Goal: Find contact information: Find contact information

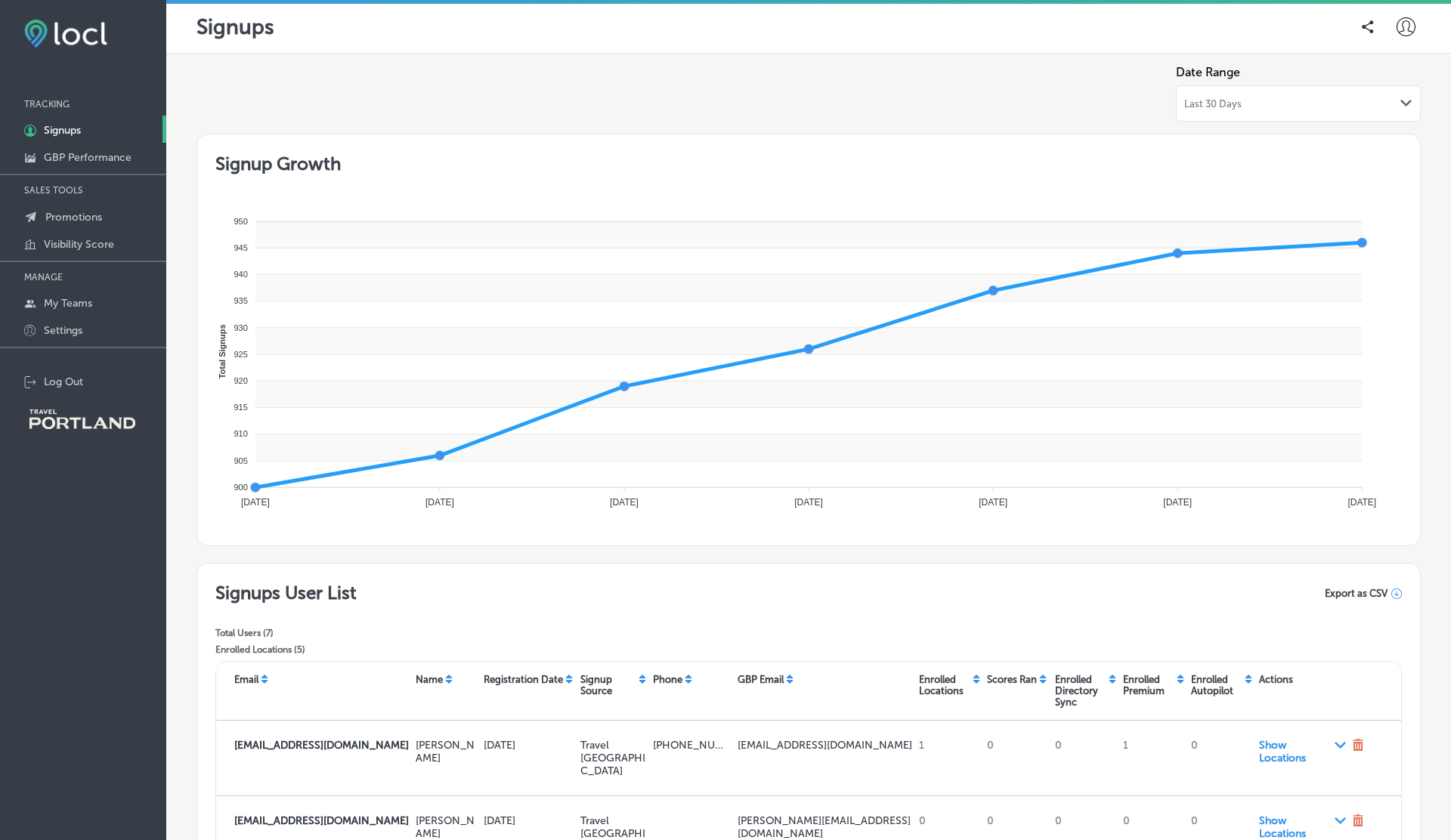
click at [1245, 98] on div "Last 30 Days Path Created with Sketch." at bounding box center [1298, 104] width 228 height 12
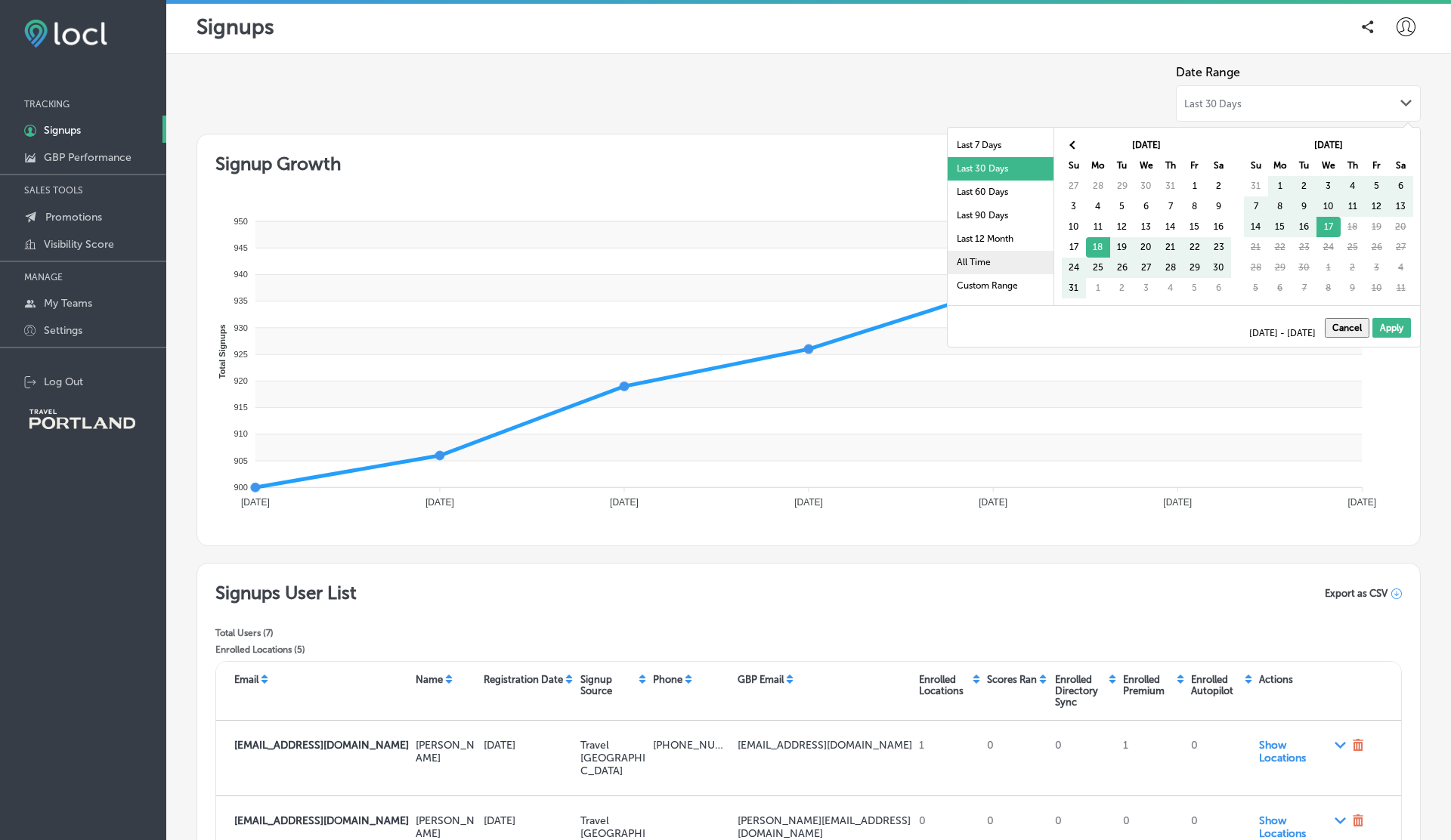
click at [976, 257] on li "All Time" at bounding box center [1000, 262] width 106 height 23
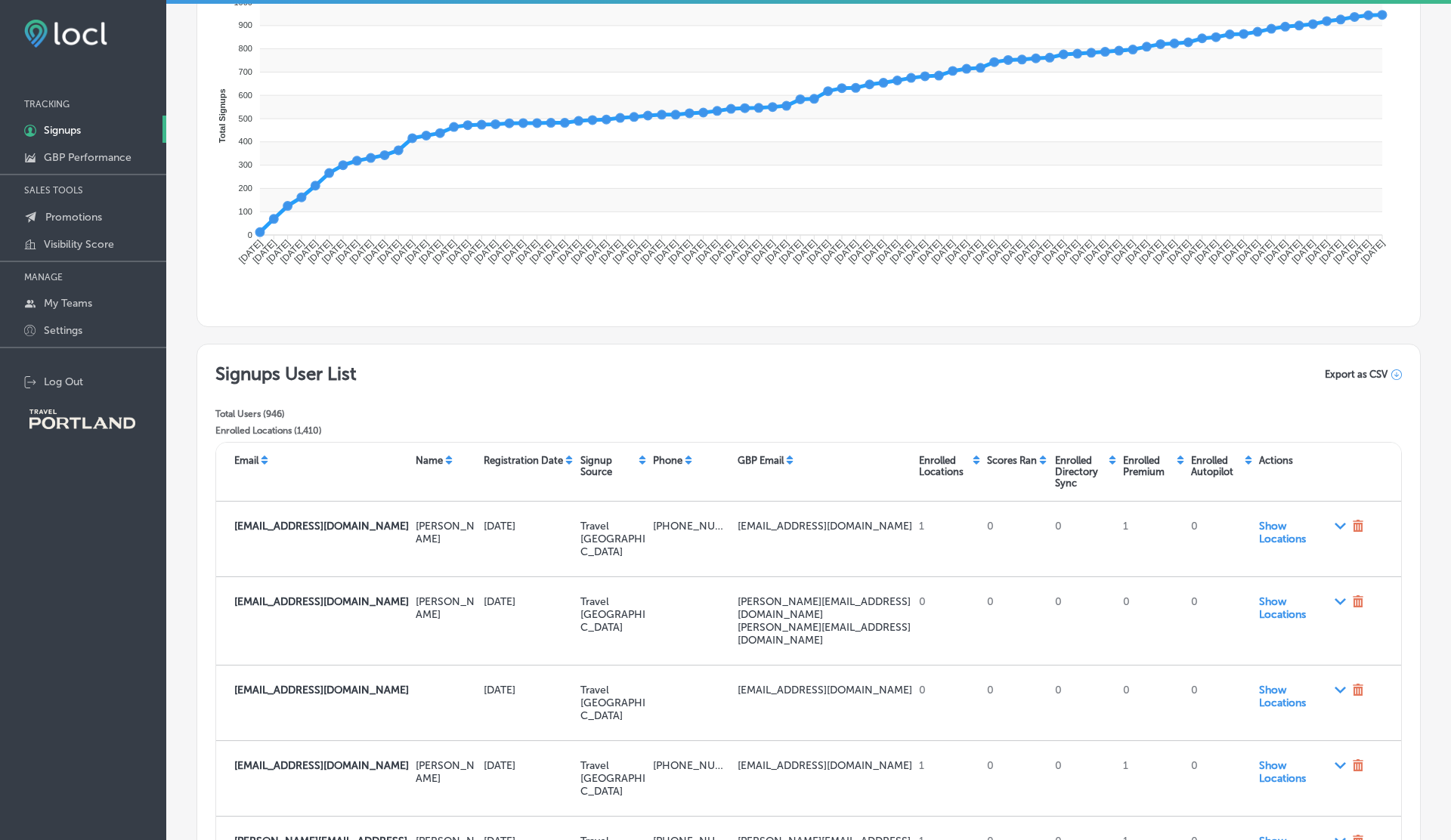
scroll to position [222, 0]
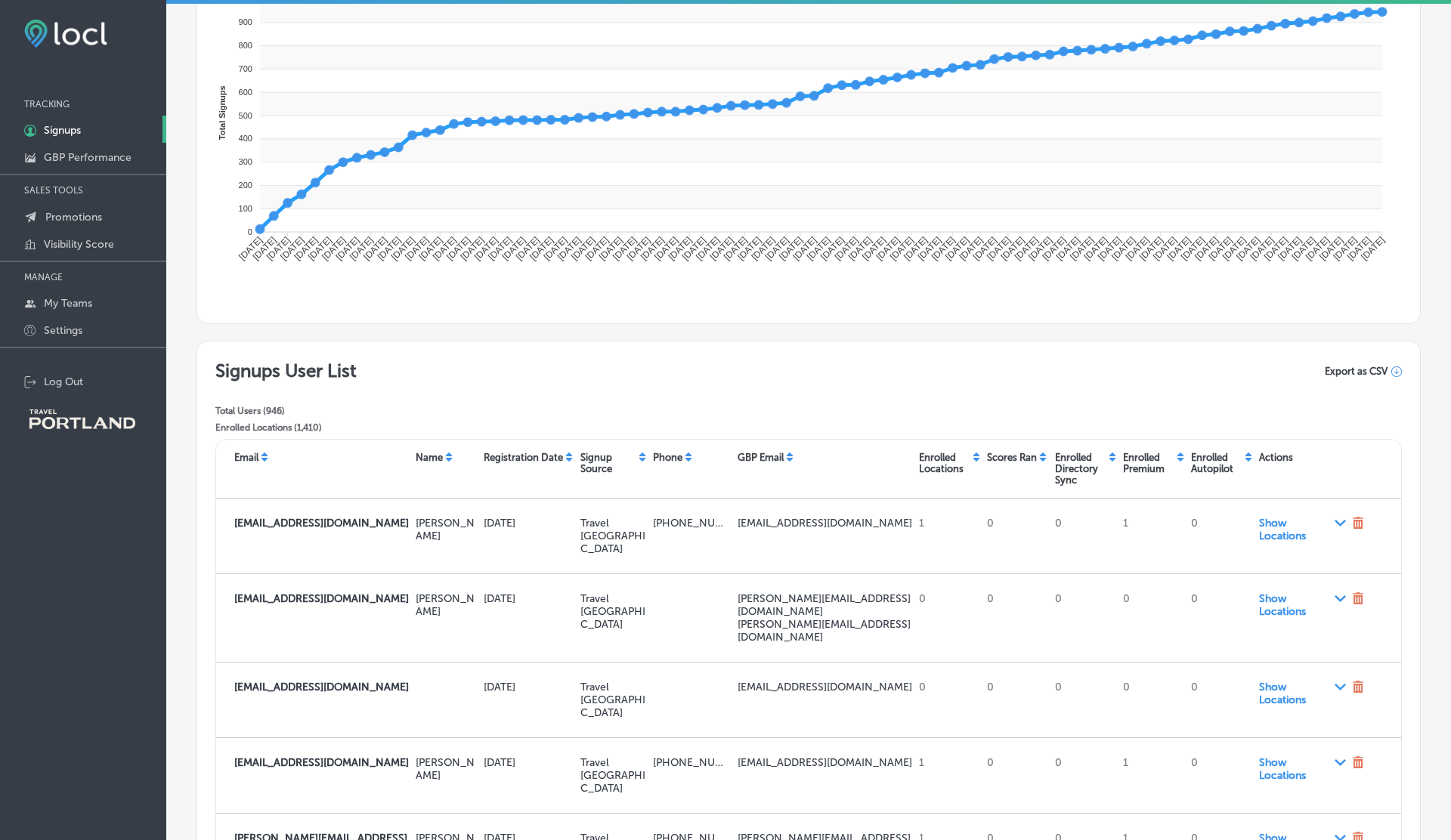
click at [1398, 372] on icon at bounding box center [1397, 371] width 11 height 11
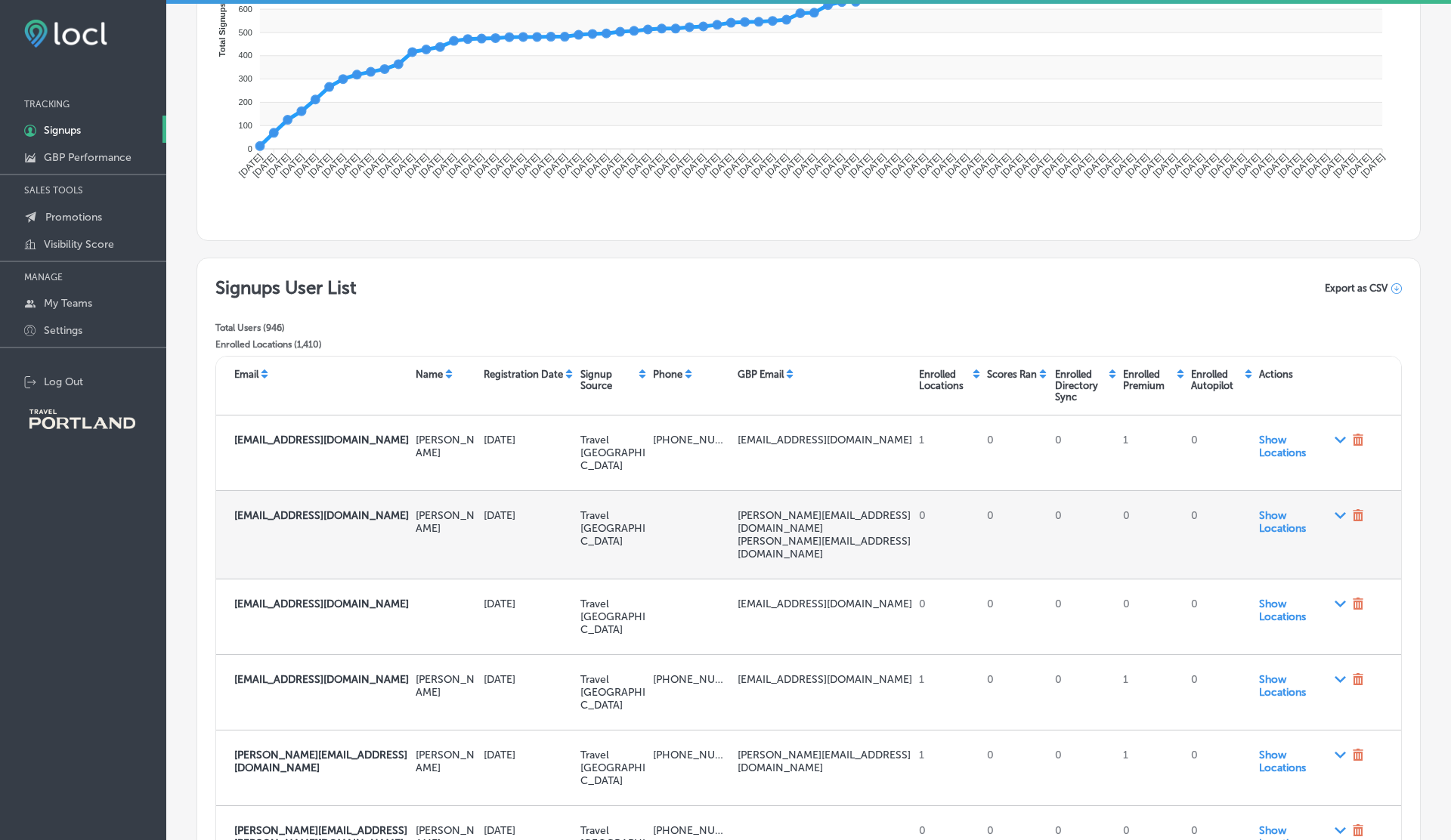
scroll to position [302, 0]
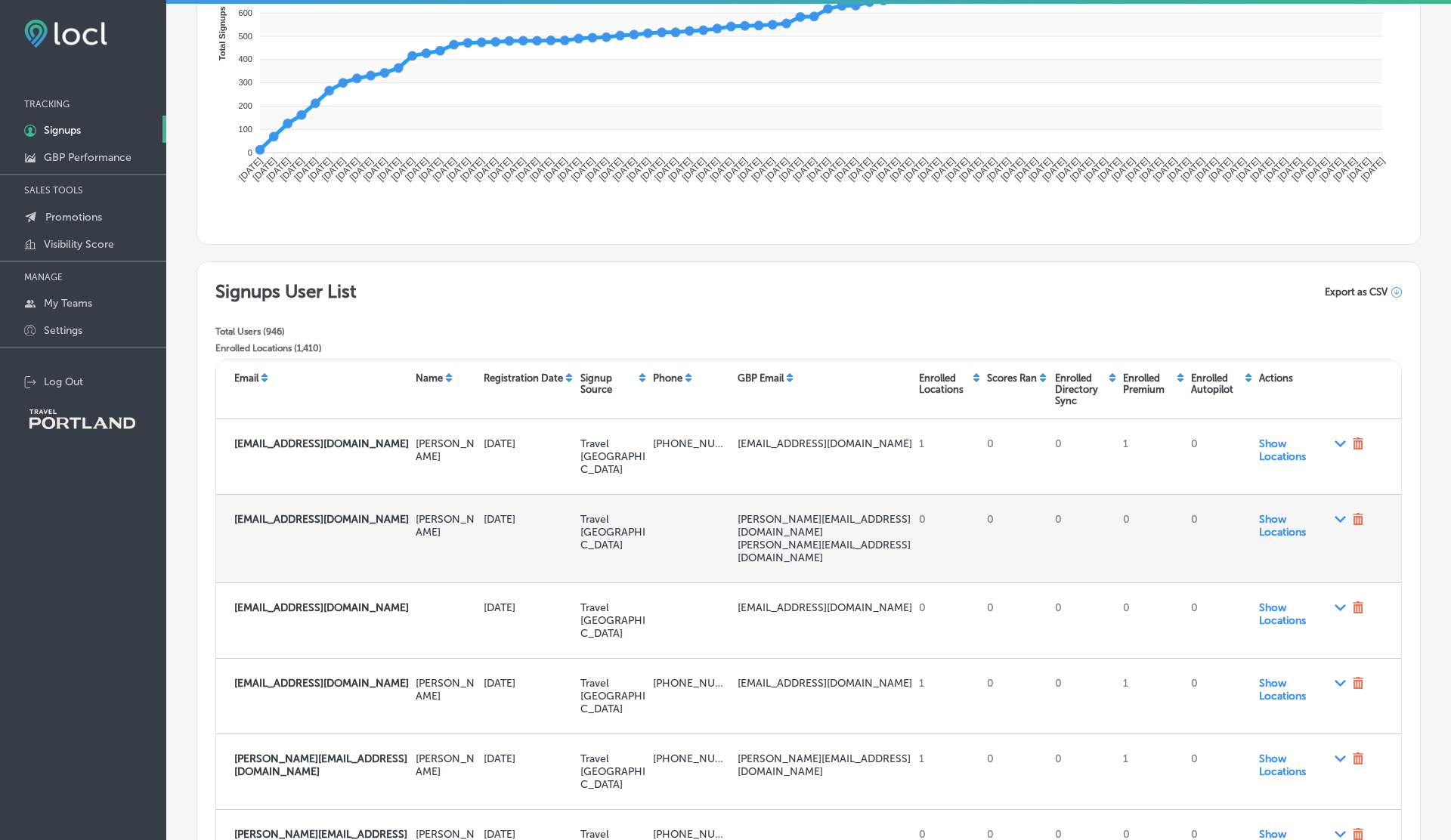
click at [1341, 518] on icon "Path Created with Sketch." at bounding box center [1341, 519] width 12 height 7
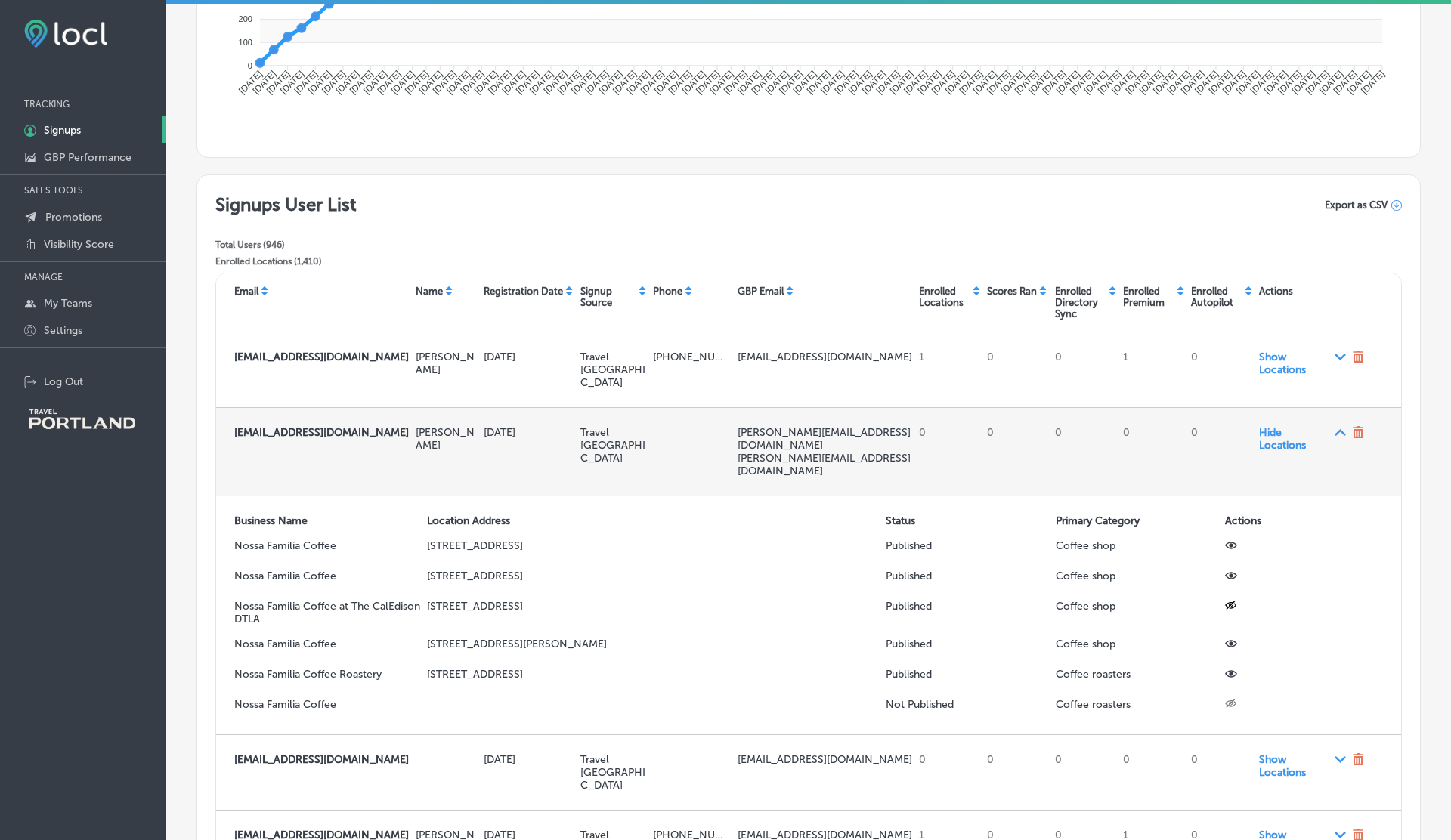
scroll to position [397, 0]
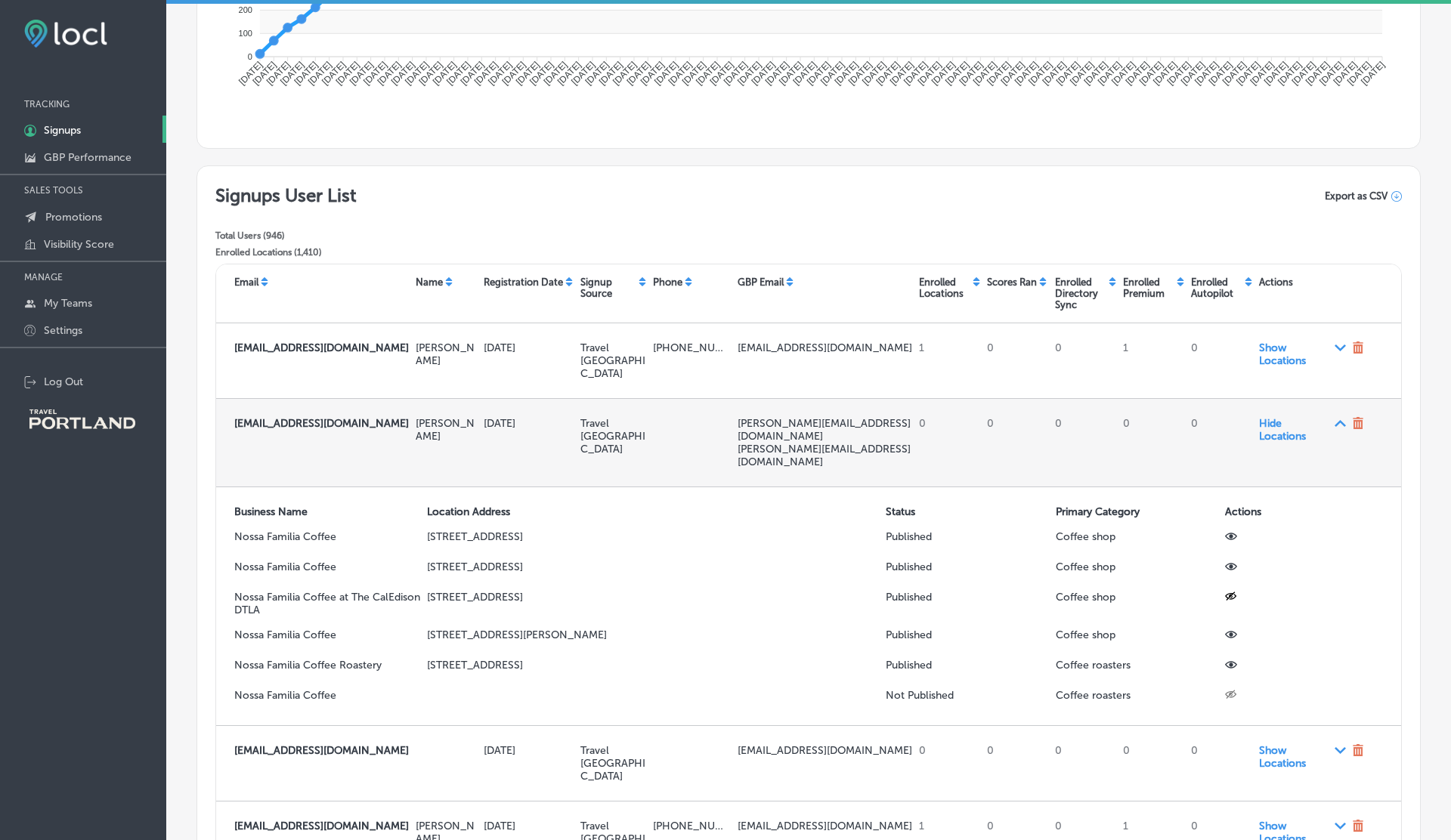
click at [1265, 433] on span "Hide Locations Path Created with Sketch." at bounding box center [1303, 430] width 87 height 26
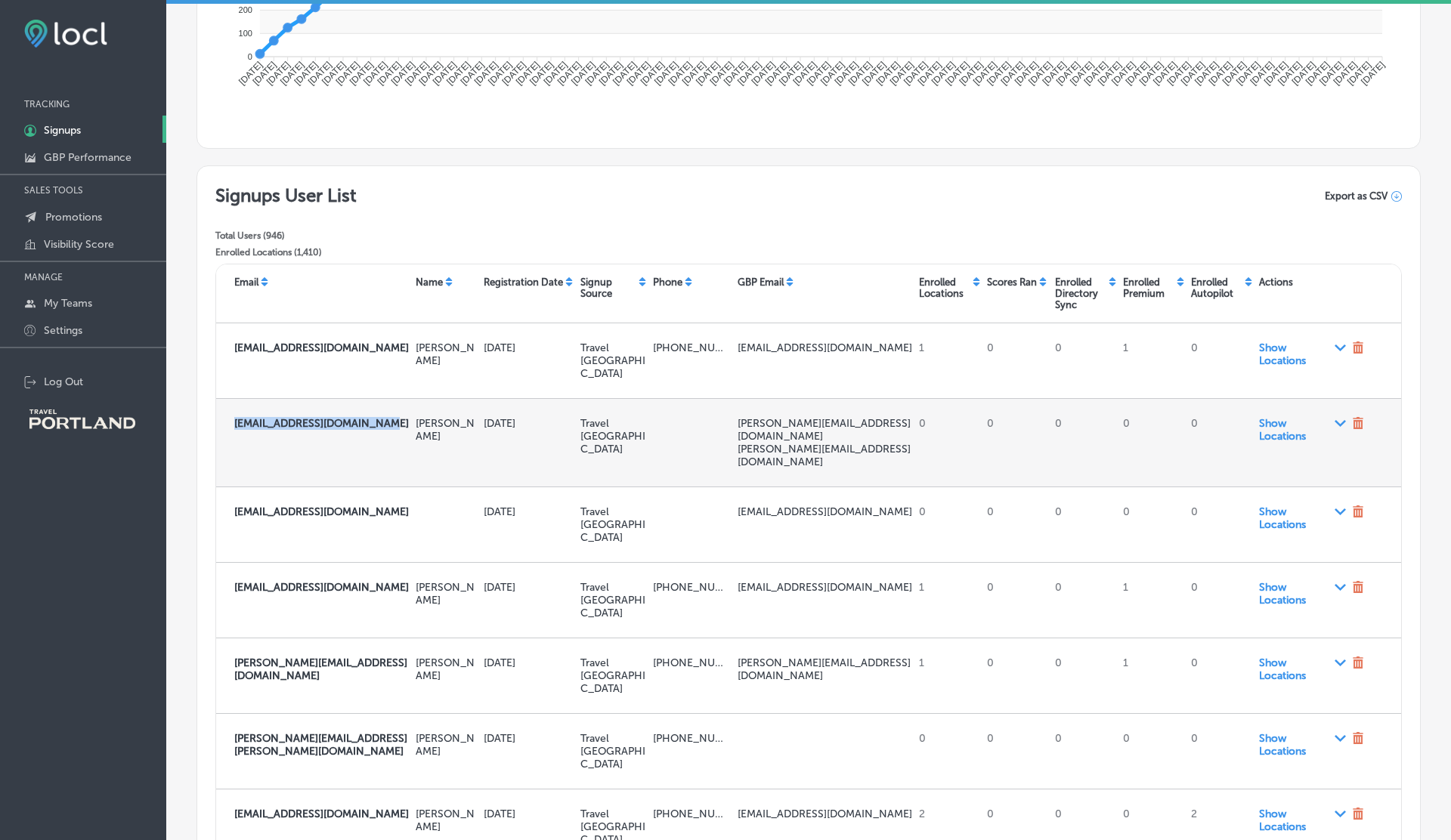
drag, startPoint x: 375, startPoint y: 423, endPoint x: 237, endPoint y: 426, distance: 138.0
click at [237, 426] on strong "[EMAIL_ADDRESS][DOMAIN_NAME]" at bounding box center [321, 423] width 175 height 13
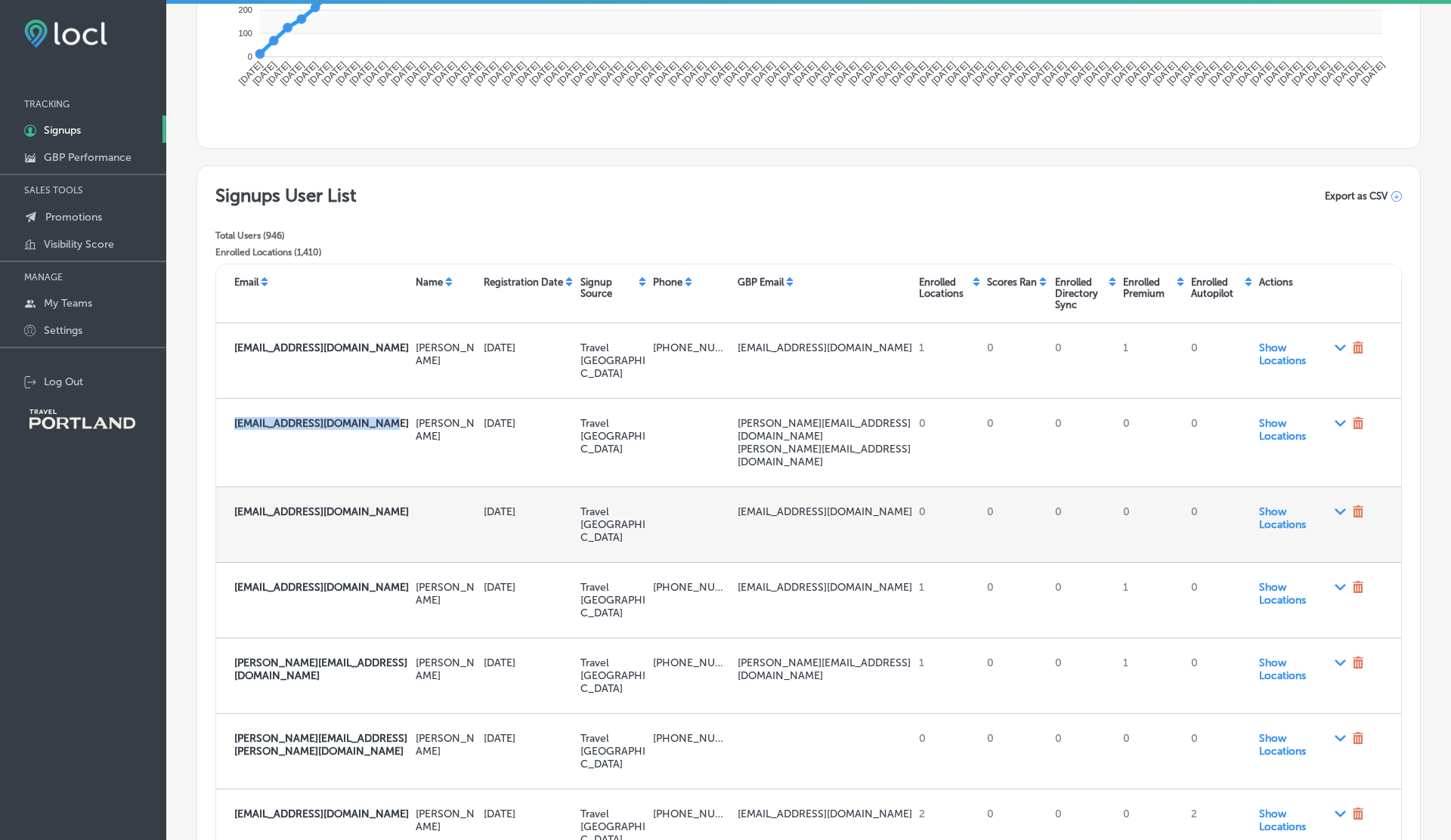
copy strong "[EMAIL_ADDRESS][DOMAIN_NAME]"
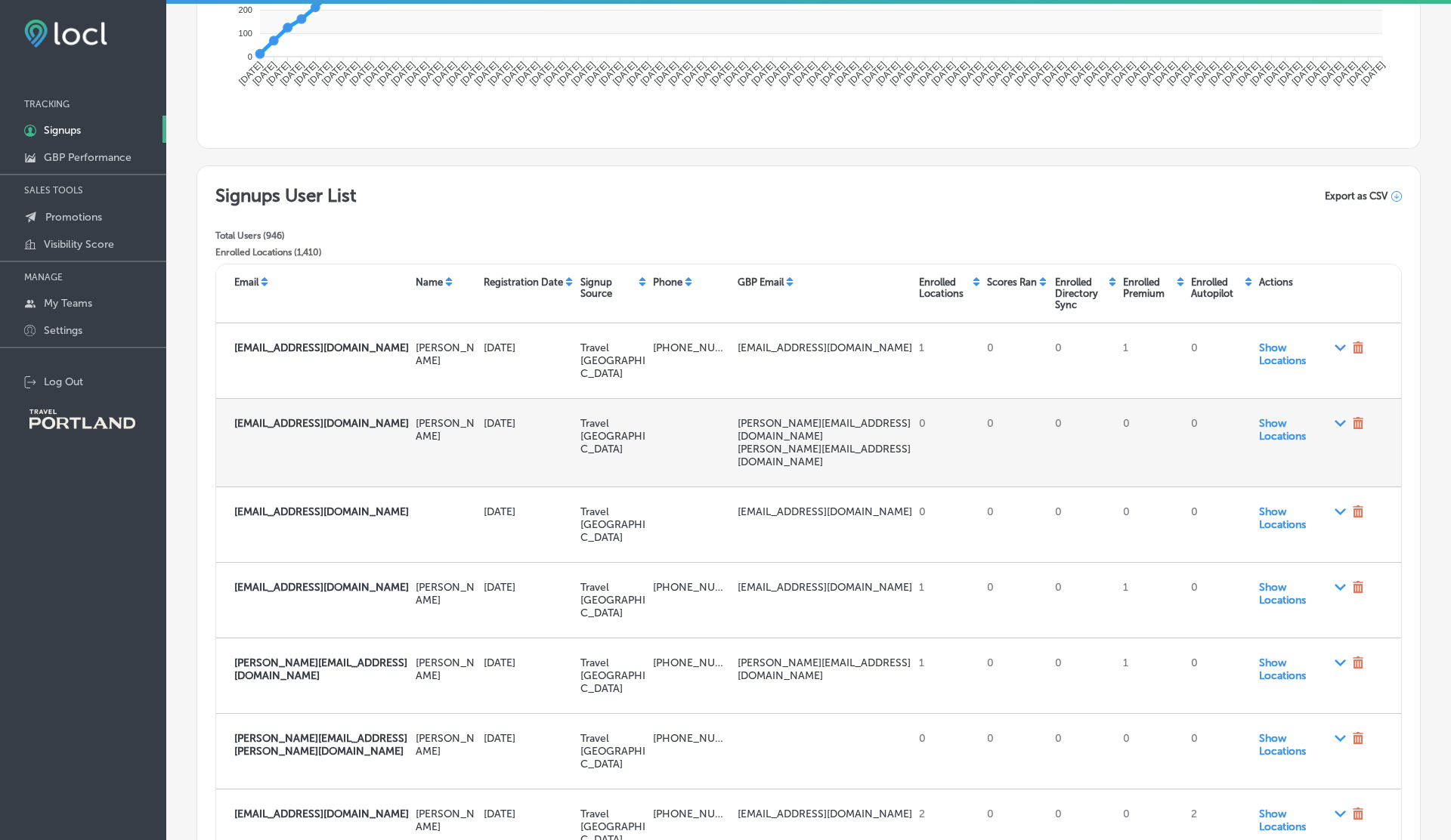
click at [1264, 425] on span "Show Locations Path Created with Sketch." at bounding box center [1303, 430] width 87 height 26
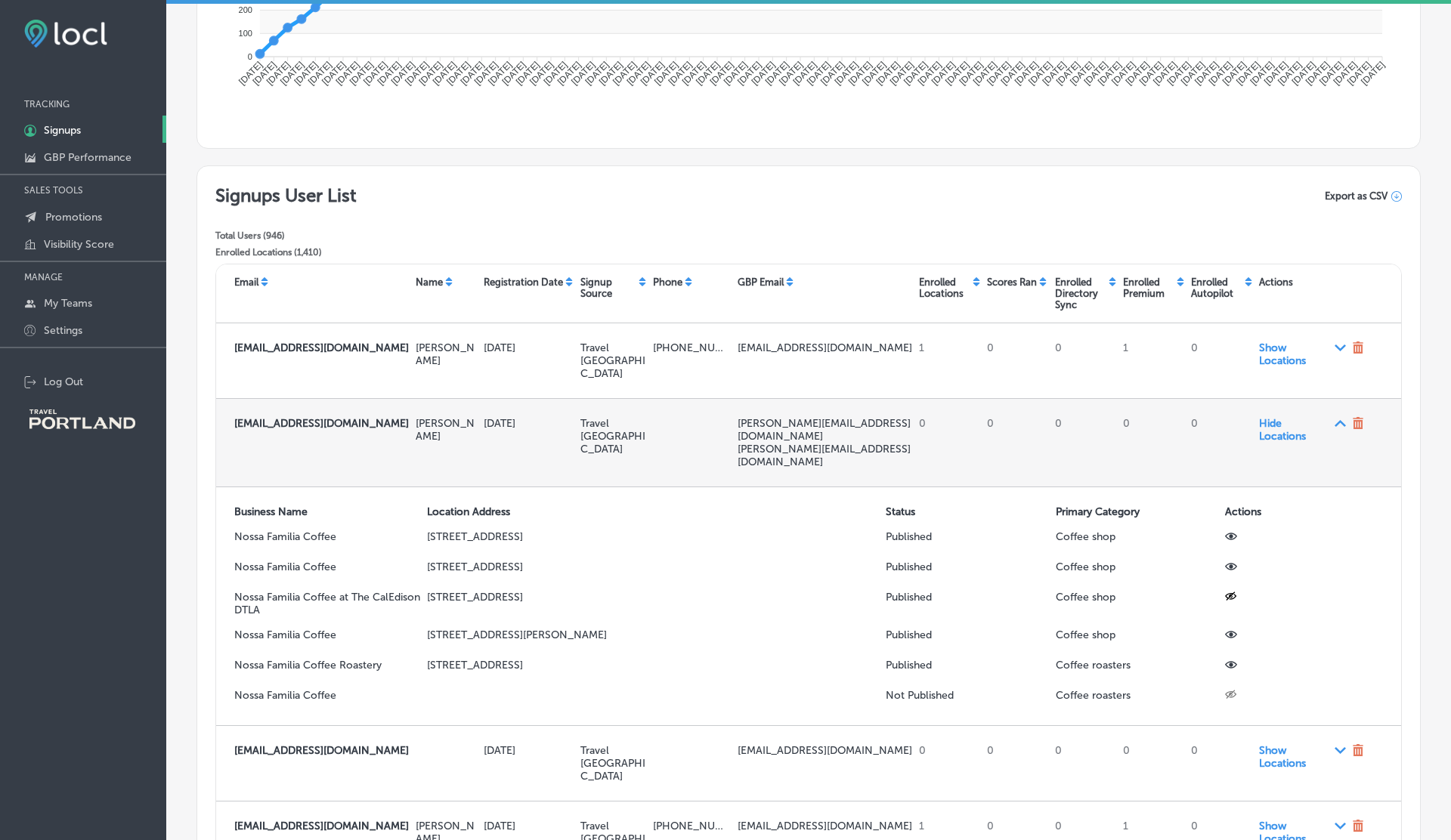
click at [1264, 425] on span "Hide Locations Path Created with Sketch." at bounding box center [1303, 430] width 87 height 26
